Goal: Task Accomplishment & Management: Manage account settings

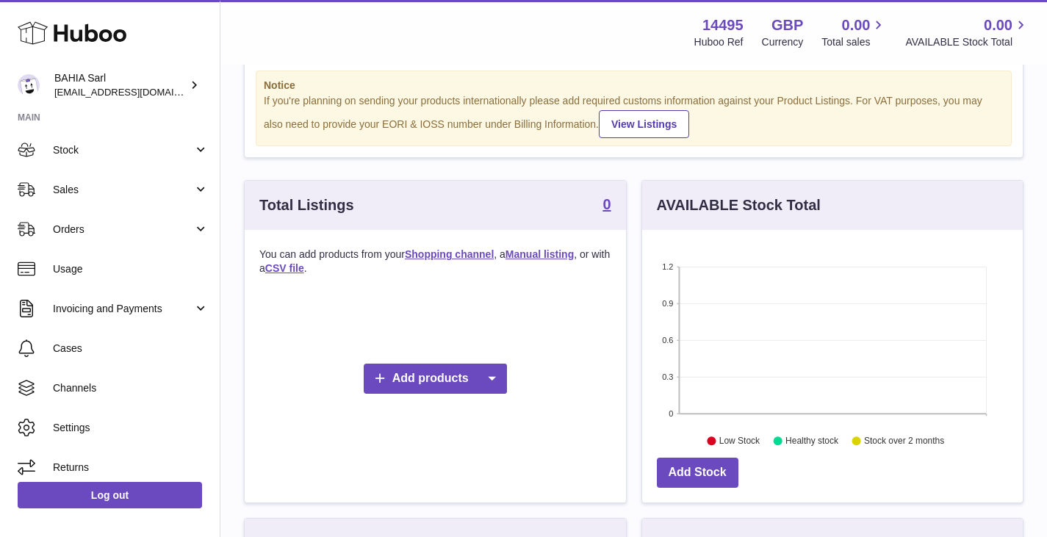
scroll to position [90, 0]
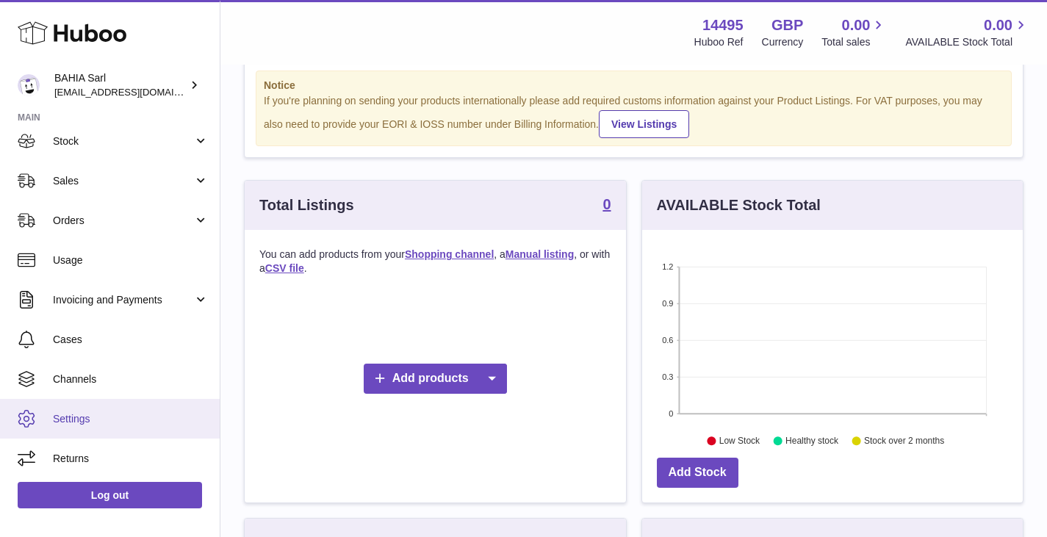
click at [90, 408] on link "Settings" at bounding box center [110, 419] width 220 height 40
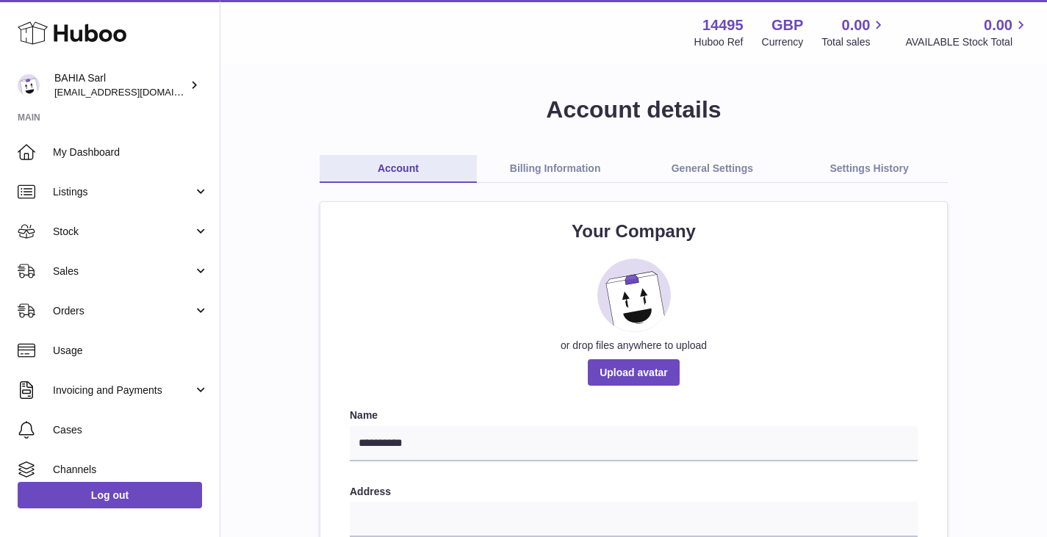
scroll to position [2, 0]
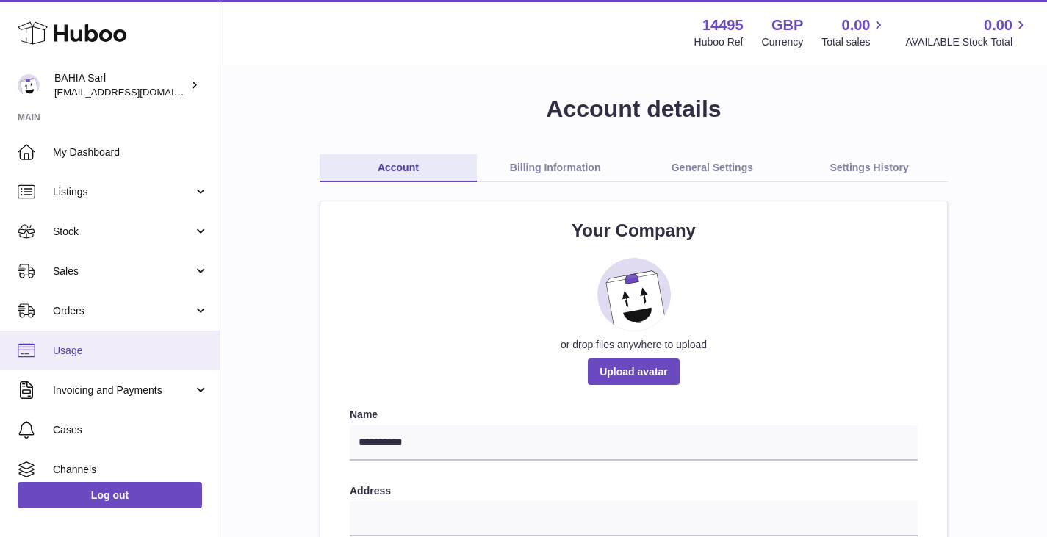
click at [57, 349] on span "Usage" at bounding box center [131, 351] width 156 height 14
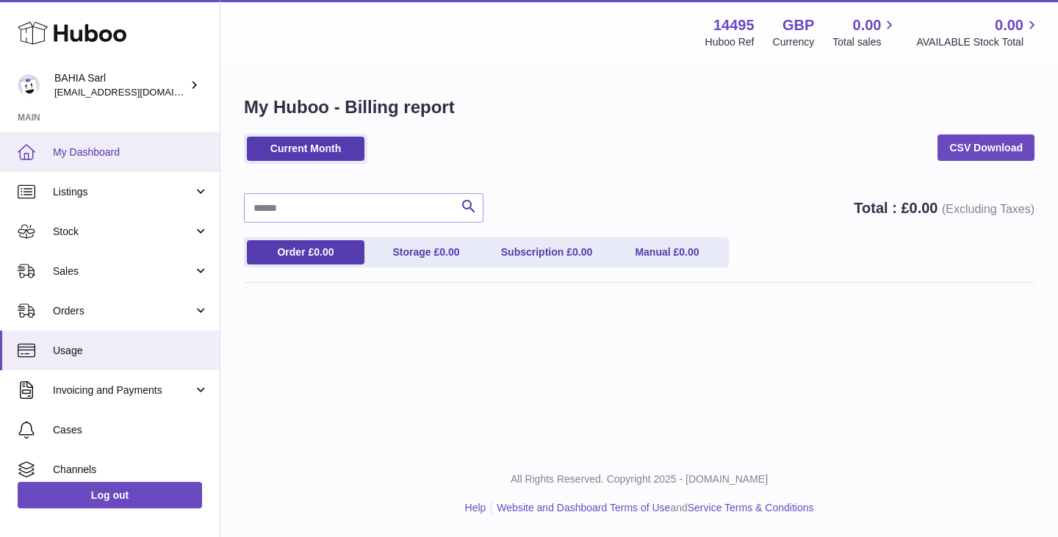
click at [109, 165] on link "My Dashboard" at bounding box center [110, 152] width 220 height 40
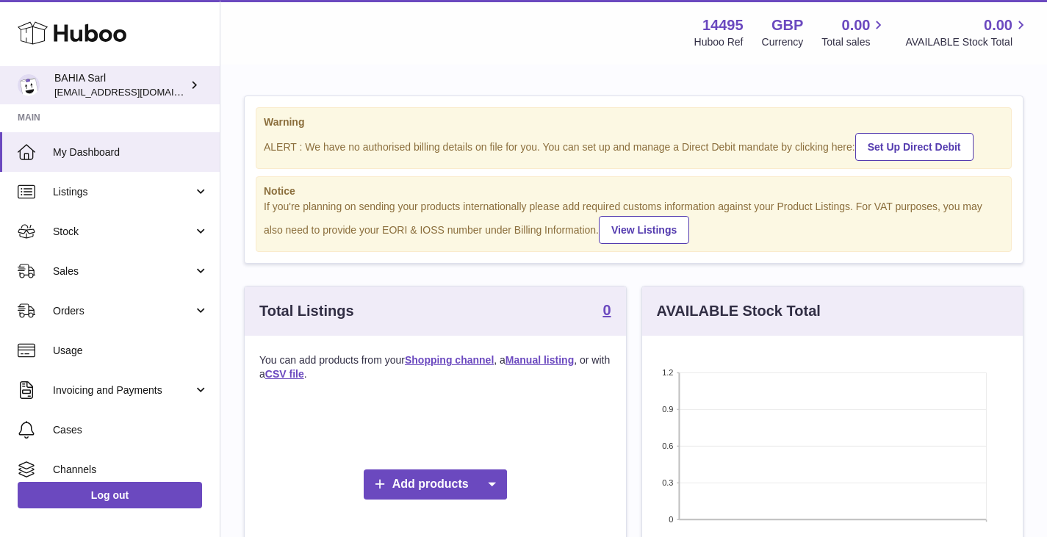
scroll to position [229, 380]
click at [192, 87] on icon at bounding box center [194, 84] width 15 height 15
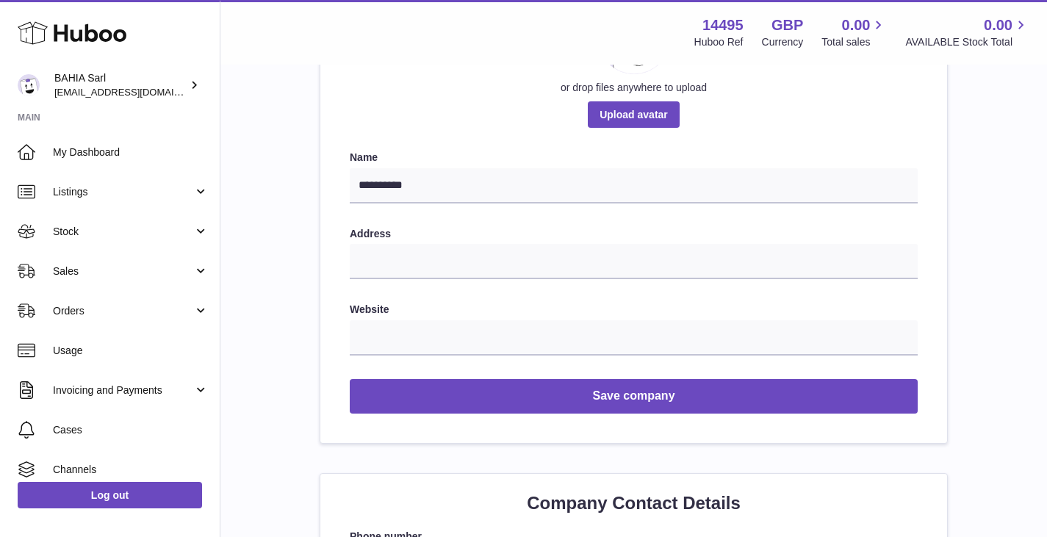
scroll to position [261, 0]
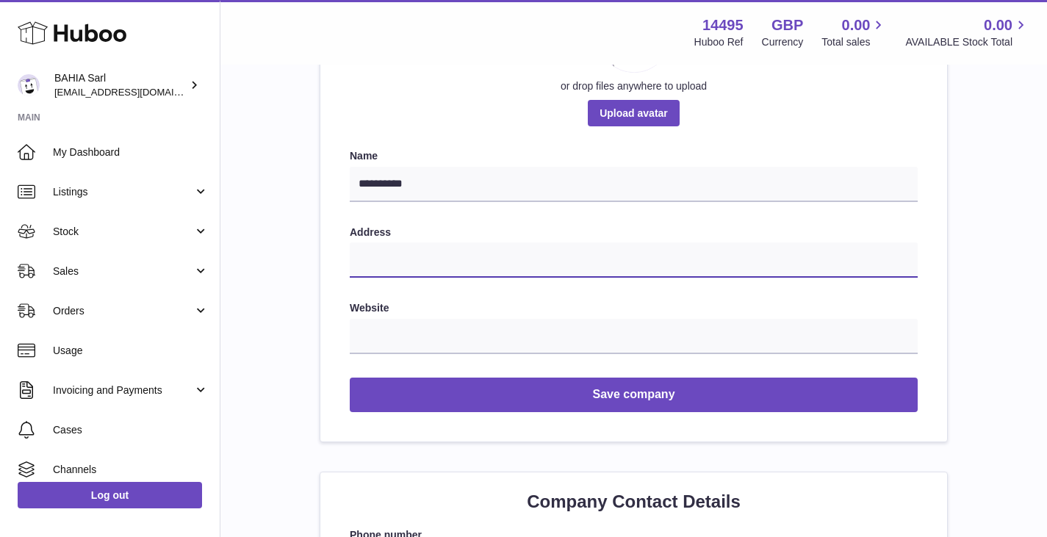
click at [466, 260] on input "text" at bounding box center [634, 259] width 568 height 35
type input "**********"
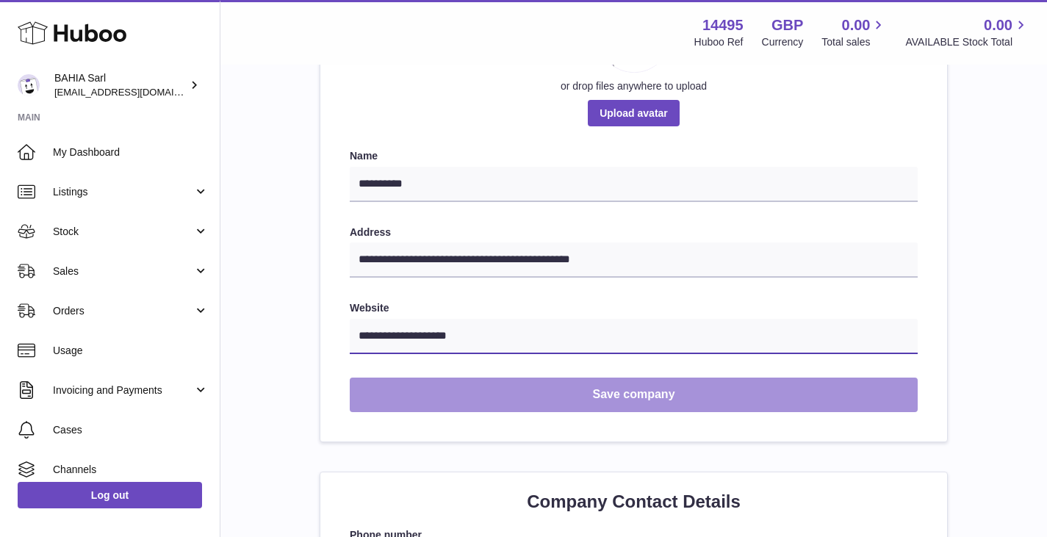
type input "**********"
click at [512, 383] on button "Save company" at bounding box center [634, 395] width 568 height 35
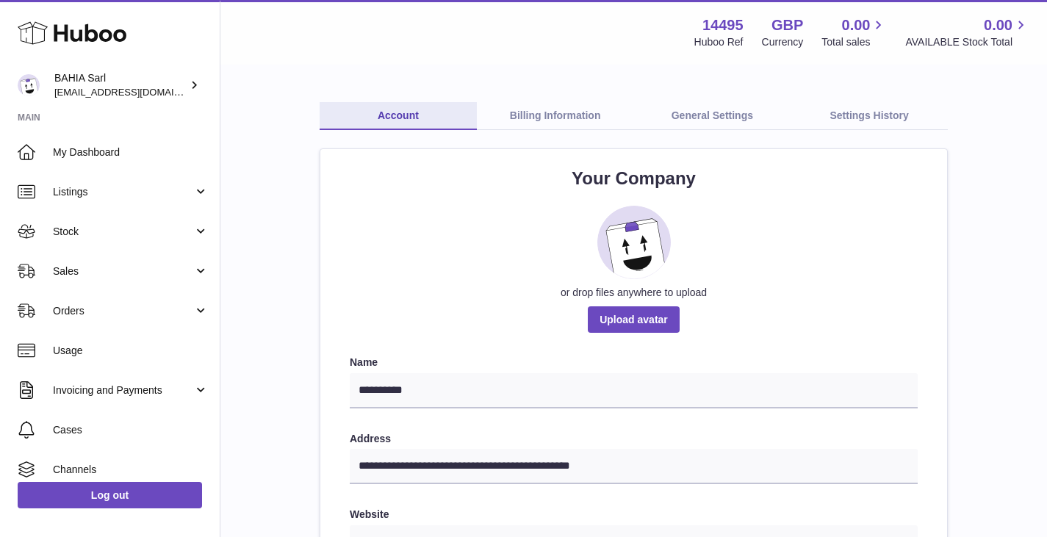
scroll to position [0, 0]
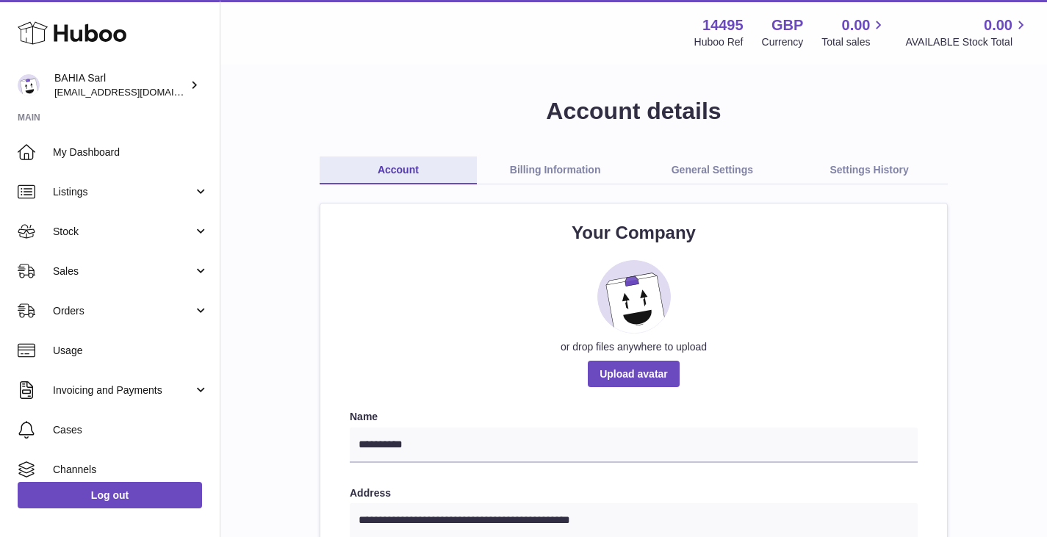
click at [704, 167] on link "General Settings" at bounding box center [712, 170] width 157 height 28
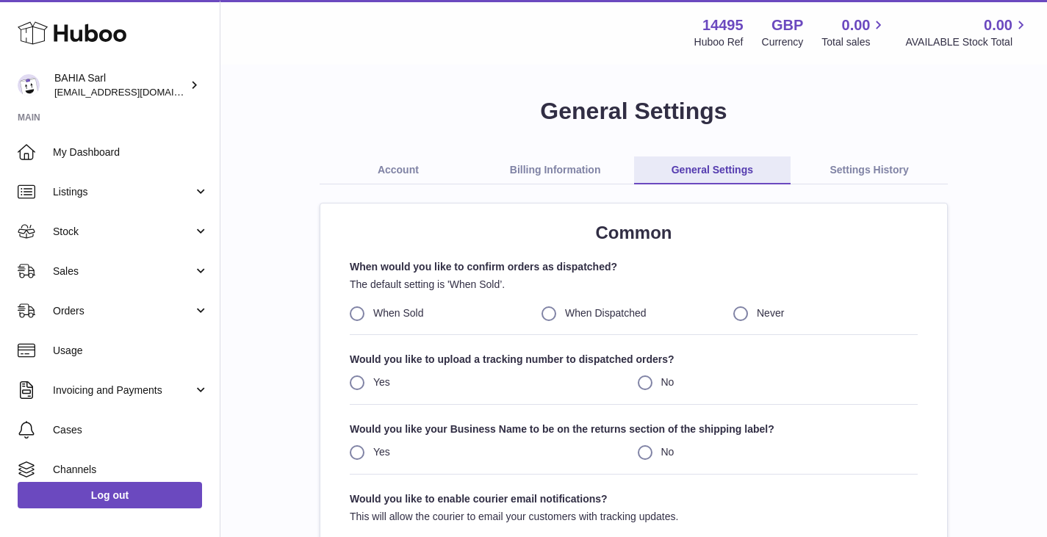
click at [704, 167] on link "General Settings" at bounding box center [712, 170] width 157 height 28
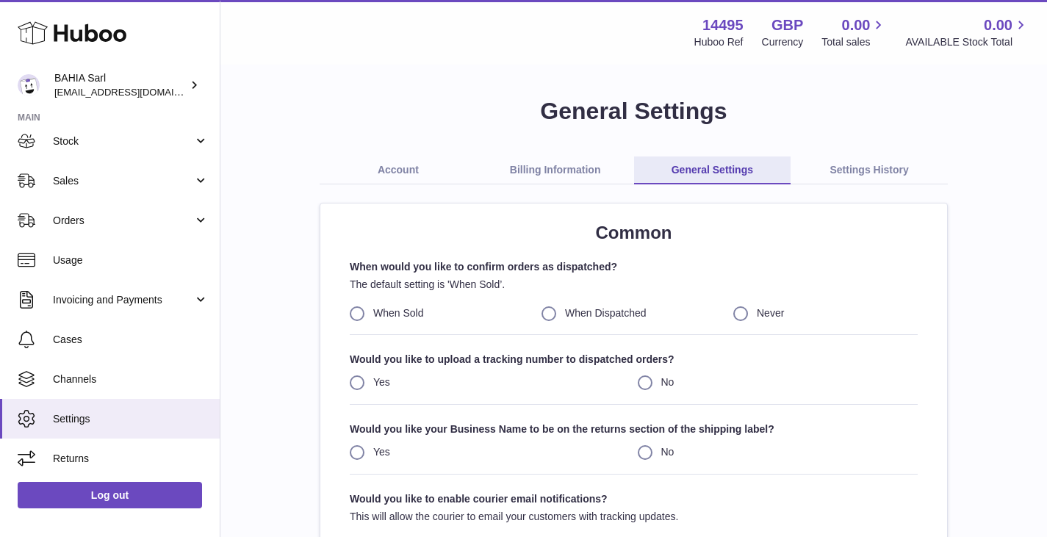
click at [723, 27] on strong "14495" at bounding box center [722, 25] width 41 height 20
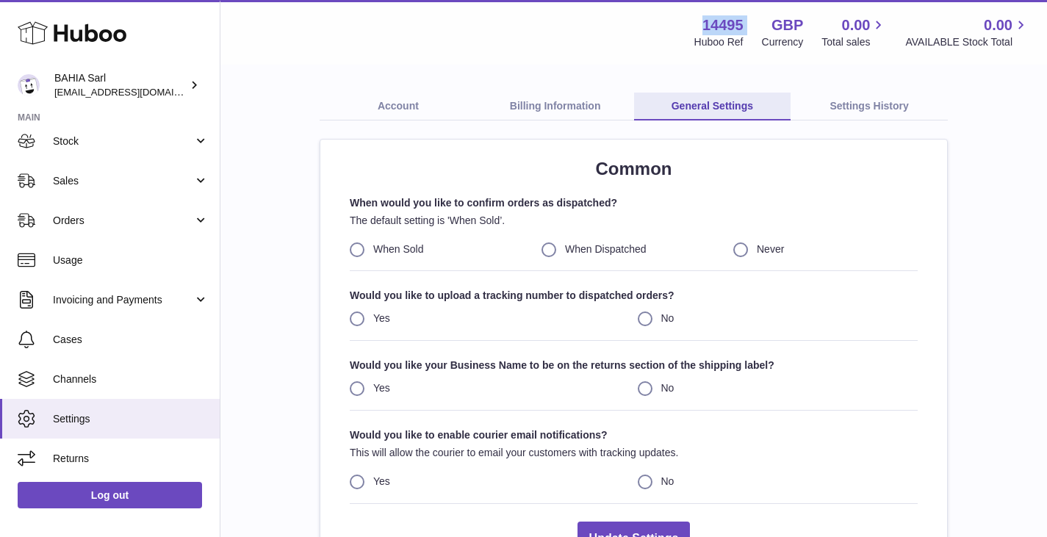
scroll to position [65, 0]
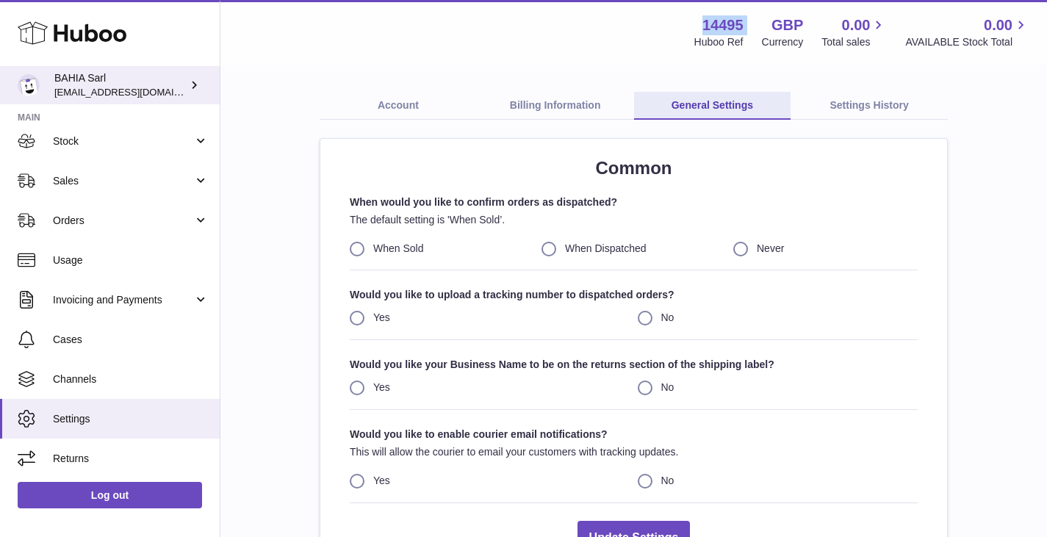
click at [201, 82] on icon at bounding box center [194, 84] width 15 height 15
